Goal: Navigation & Orientation: Understand site structure

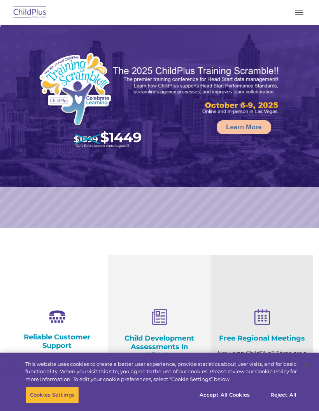
select select "MEDIUM"
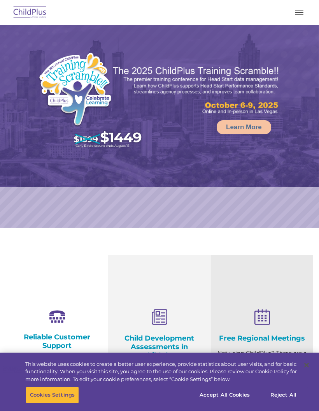
select select "MEDIUM"
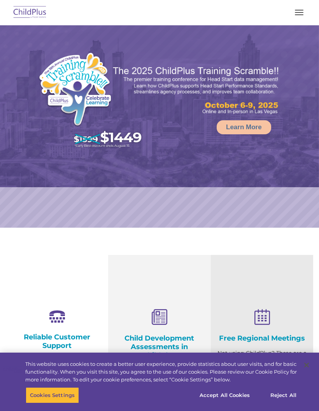
select select "MEDIUM"
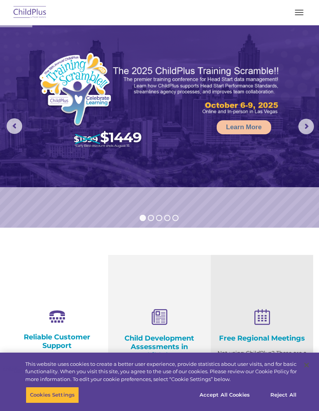
click at [21, 128] on rs-arrow at bounding box center [15, 126] width 16 height 16
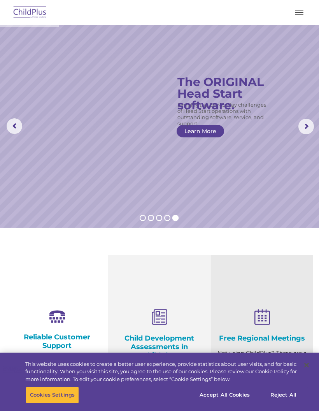
click at [308, 127] on rs-arrow at bounding box center [307, 127] width 16 height 16
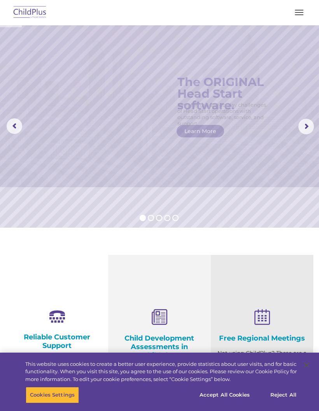
click at [309, 125] on rs-arrow at bounding box center [307, 127] width 16 height 16
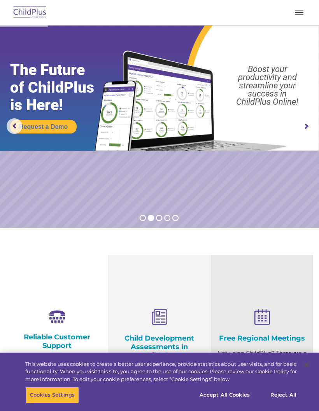
click at [295, 14] on span "button" at bounding box center [299, 14] width 9 height 1
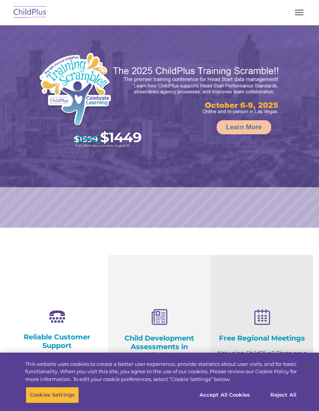
select select "MEDIUM"
